Goal: Information Seeking & Learning: Learn about a topic

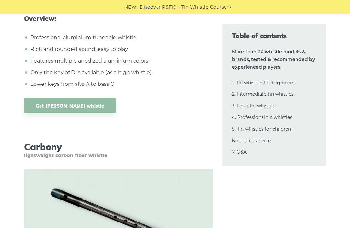
scroll to position [10237, 0]
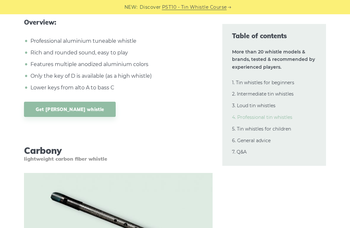
click at [289, 114] on link "4. Professional tin whistles" at bounding box center [262, 117] width 60 height 6
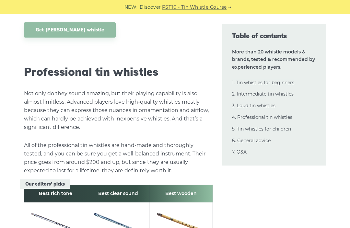
scroll to position [8464, 0]
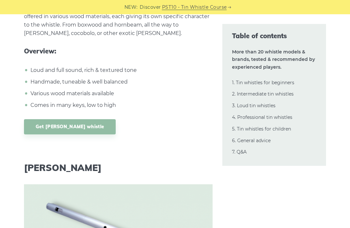
scroll to position [9854, 0]
click at [265, 138] on link "6. General advice" at bounding box center [251, 141] width 39 height 6
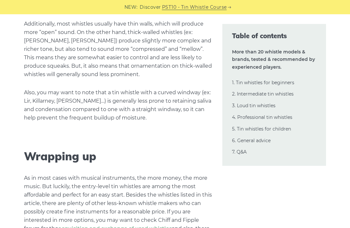
scroll to position [14472, 0]
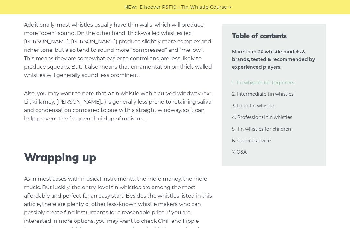
click at [290, 82] on link "1. Tin whistles for beginners" at bounding box center [263, 83] width 62 height 6
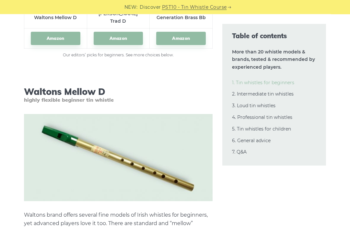
scroll to position [1002, 0]
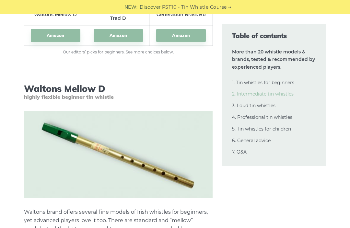
click at [283, 92] on link "2. Intermediate tin whistles" at bounding box center [263, 94] width 62 height 6
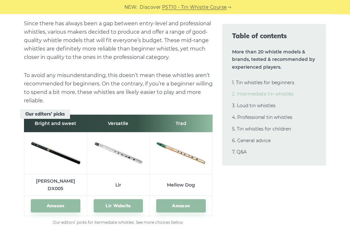
scroll to position [3460, 0]
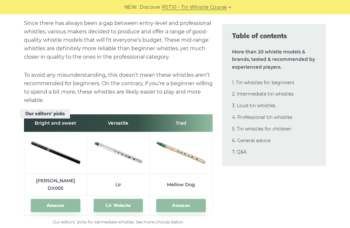
click at [62, 136] on img at bounding box center [56, 152] width 50 height 33
click at [51, 136] on img at bounding box center [56, 152] width 50 height 33
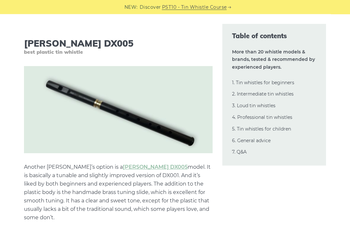
scroll to position [3676, 0]
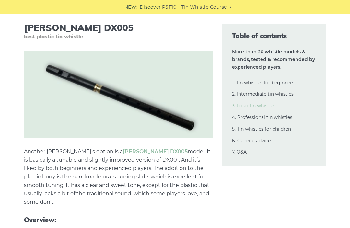
click at [265, 104] on link "3. Loud tin whistles" at bounding box center [253, 106] width 43 height 6
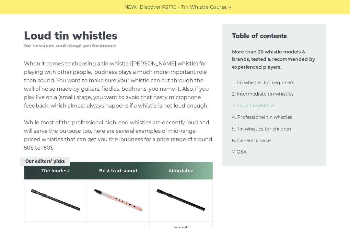
scroll to position [6401, 0]
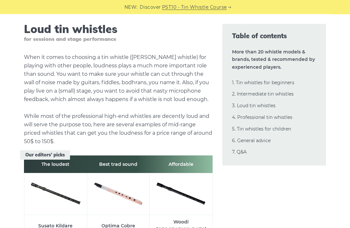
click at [39, 185] on table "The loudest Best trad sound Affordable Susato Kildare Optima Cobre Woodi [GEOGR…" at bounding box center [118, 206] width 189 height 101
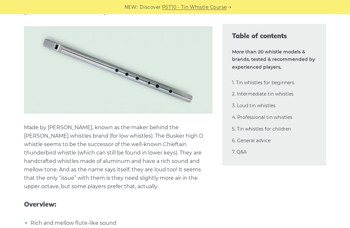
scroll to position [7473, 0]
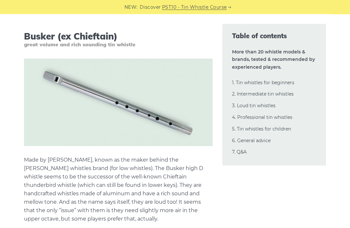
scroll to position [7440, 0]
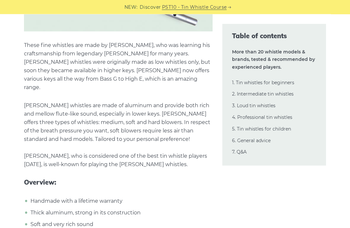
scroll to position [8870, 0]
